Goal: Transaction & Acquisition: Purchase product/service

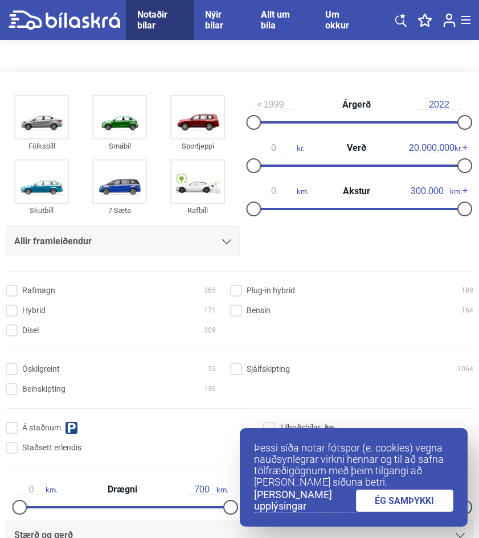
click at [279, 165] on div "0 kr. Verð 20.000.000 kr." at bounding box center [357, 156] width 234 height 43
type input "1.400.000"
drag, startPoint x: 463, startPoint y: 159, endPoint x: 267, endPoint y: 168, distance: 196.0
click at [267, 168] on div at bounding box center [267, 165] width 15 height 15
click at [345, 250] on div "Fólksbíll Smábíl Sportjeppi Skutbíll 7 Sæta Rafbíll Allir framleiðendur [PERSON…" at bounding box center [239, 177] width 467 height 170
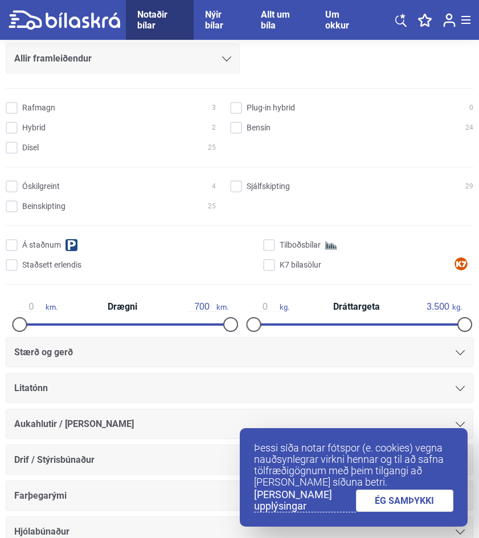
scroll to position [265, 0]
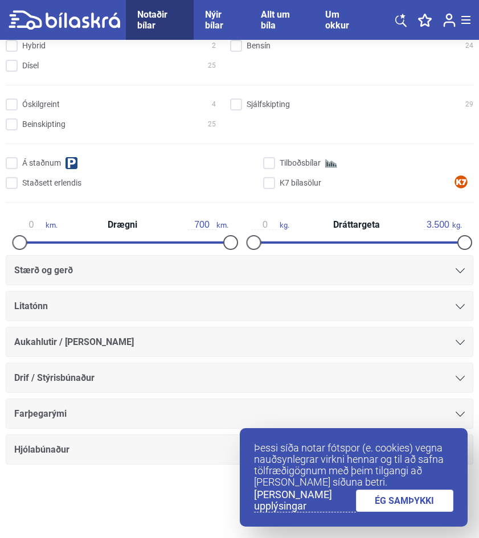
click at [425, 497] on link "ÉG SAMÞYKKI" at bounding box center [405, 500] width 98 height 22
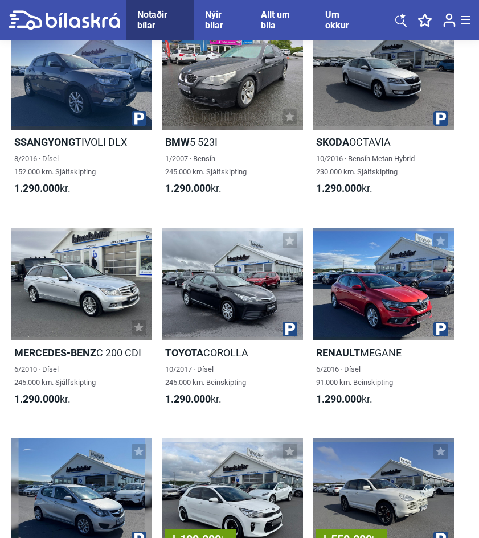
scroll to position [3651, 0]
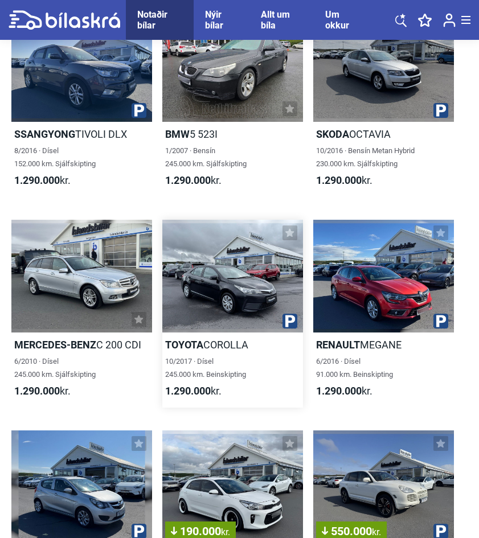
click at [257, 277] on div at bounding box center [232, 276] width 141 height 113
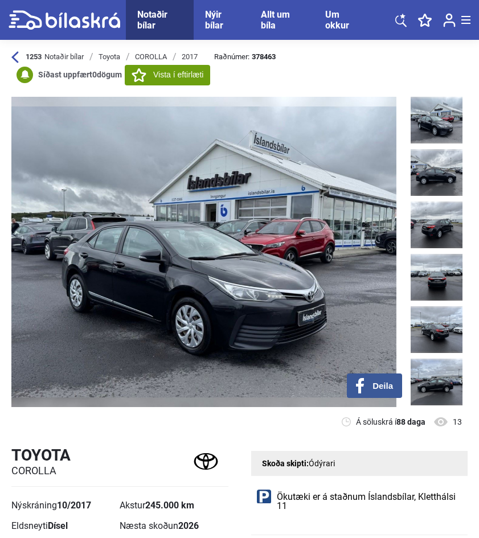
scroll to position [30, 0]
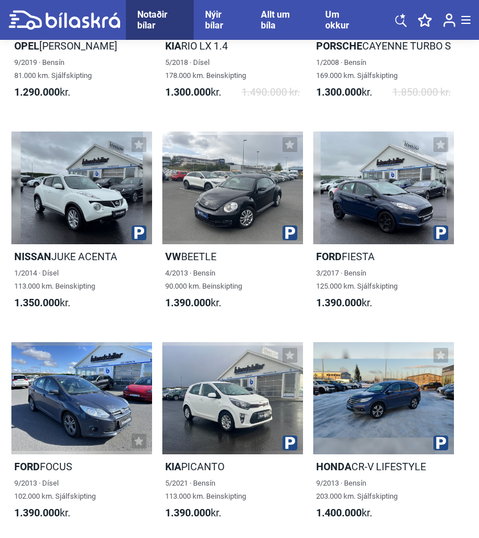
scroll to position [4416, 0]
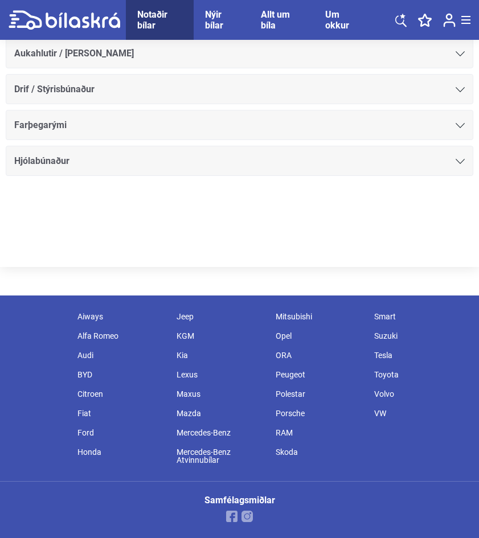
type input "20.000.000"
